Goal: Information Seeking & Learning: Learn about a topic

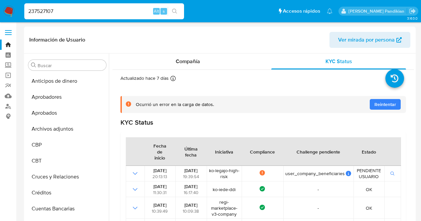
select select "10"
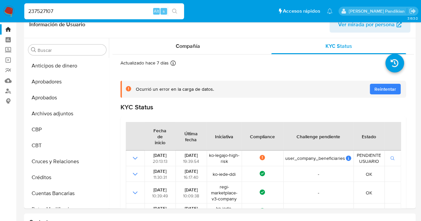
scroll to position [344, 0]
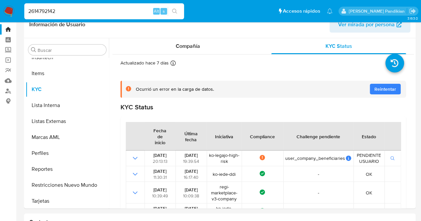
type input "2614792142"
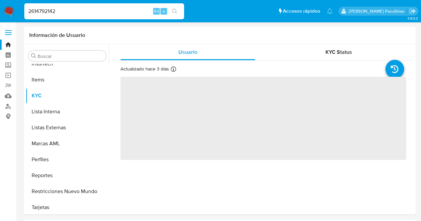
scroll to position [345, 0]
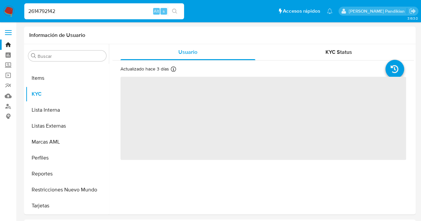
select select "10"
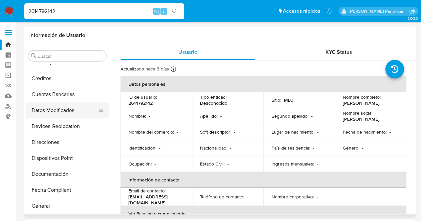
scroll to position [108, 0]
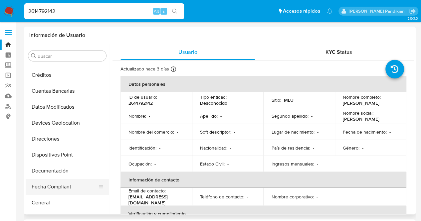
click at [47, 181] on button "Fecha Compliant" at bounding box center [65, 187] width 78 height 16
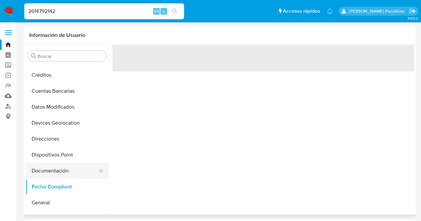
click at [46, 177] on button "Documentación" at bounding box center [65, 171] width 78 height 16
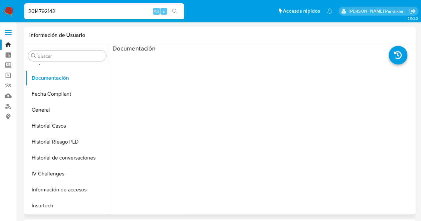
scroll to position [201, 0]
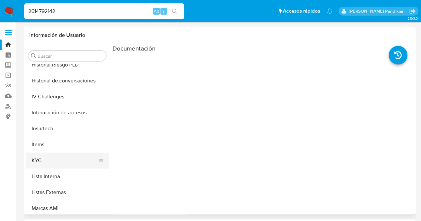
drag, startPoint x: 100, startPoint y: 187, endPoint x: 65, endPoint y: 144, distance: 56.0
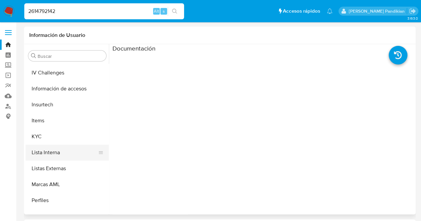
click at [67, 145] on button "Lista Interna" at bounding box center [65, 153] width 78 height 16
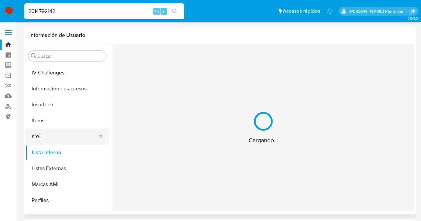
click at [66, 142] on button "KYC" at bounding box center [65, 137] width 78 height 16
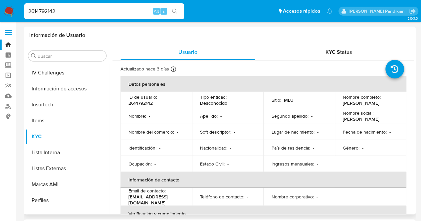
click at [307, 111] on td "Segundo apellido : -" at bounding box center [299, 116] width 72 height 16
click at [143, 103] on p "2614792142" at bounding box center [140, 103] width 24 height 6
copy p "2614792142"
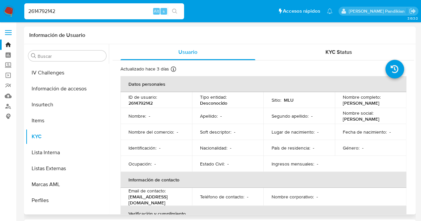
click at [151, 161] on p "Ocupación :" at bounding box center [139, 164] width 23 height 6
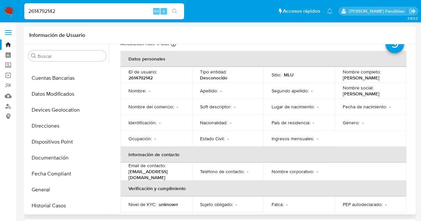
scroll to position [118, 0]
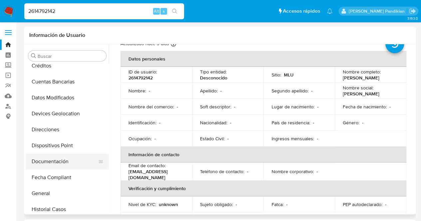
click at [59, 164] on button "Documentación" at bounding box center [65, 162] width 78 height 16
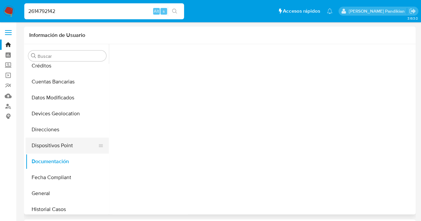
scroll to position [0, 0]
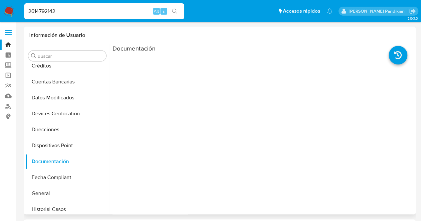
click at [159, 70] on ul at bounding box center [150, 149] width 76 height 192
